Goal: Task Accomplishment & Management: Manage account settings

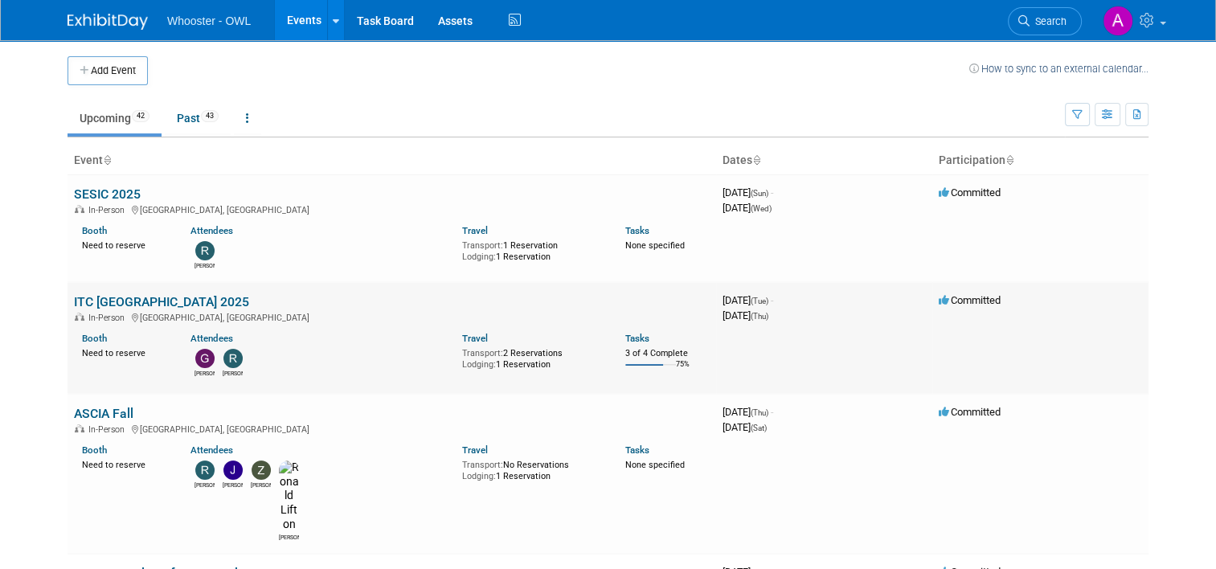
click at [121, 302] on link "ITC [GEOGRAPHIC_DATA] 2025" at bounding box center [161, 301] width 175 height 15
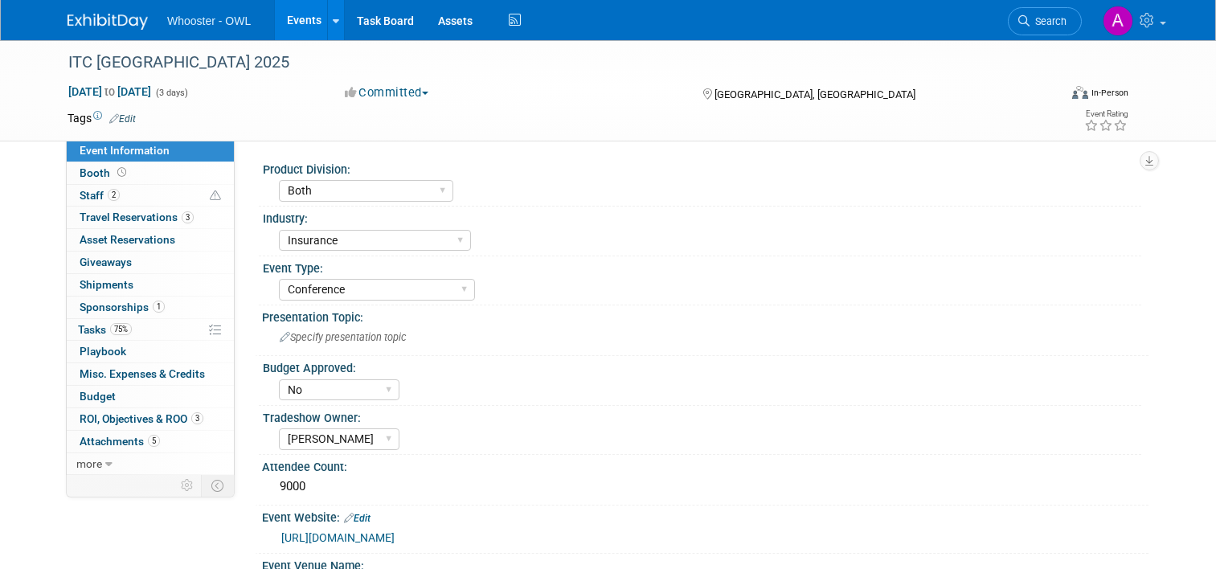
select select "Both"
select select "Insurance"
select select "Conference"
select select "No"
select select "[PERSON_NAME]"
